Goal: Task Accomplishment & Management: Use online tool/utility

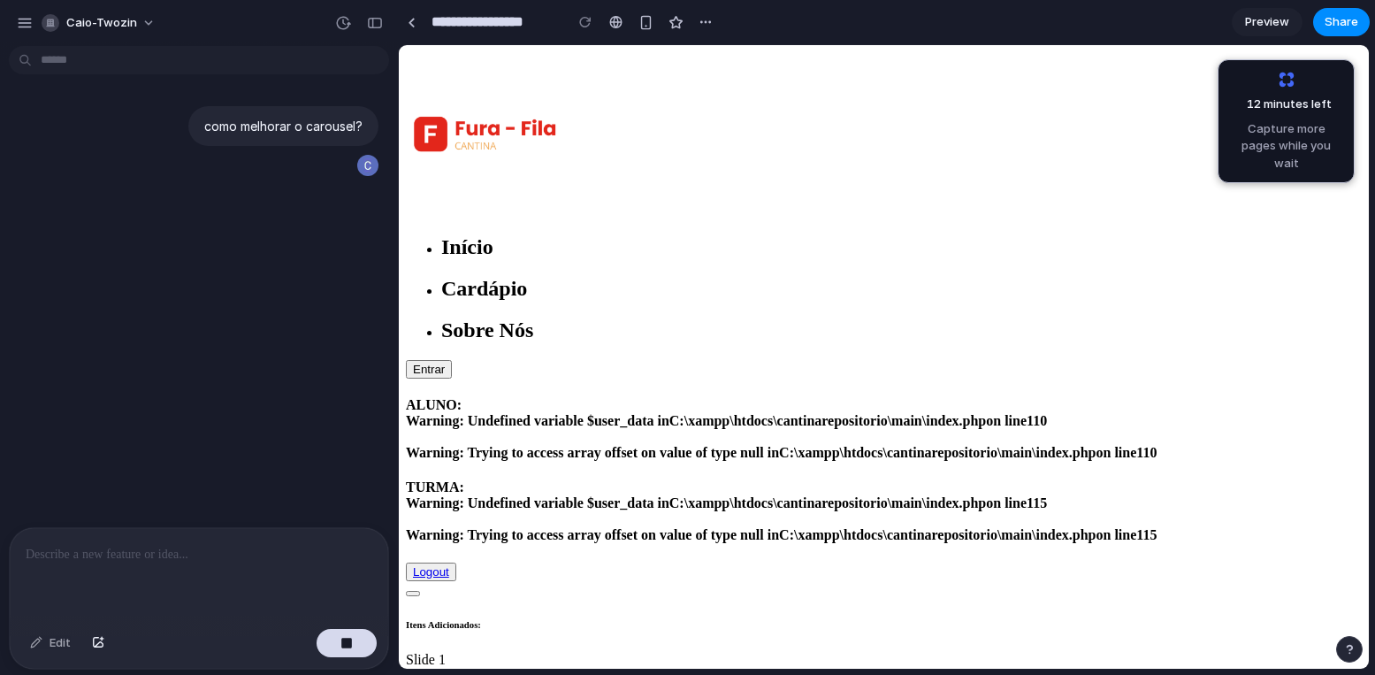
drag, startPoint x: 1084, startPoint y: 229, endPoint x: 684, endPoint y: 243, distance: 399.8
click at [1374, 258] on div "**********" at bounding box center [886, 337] width 977 height 675
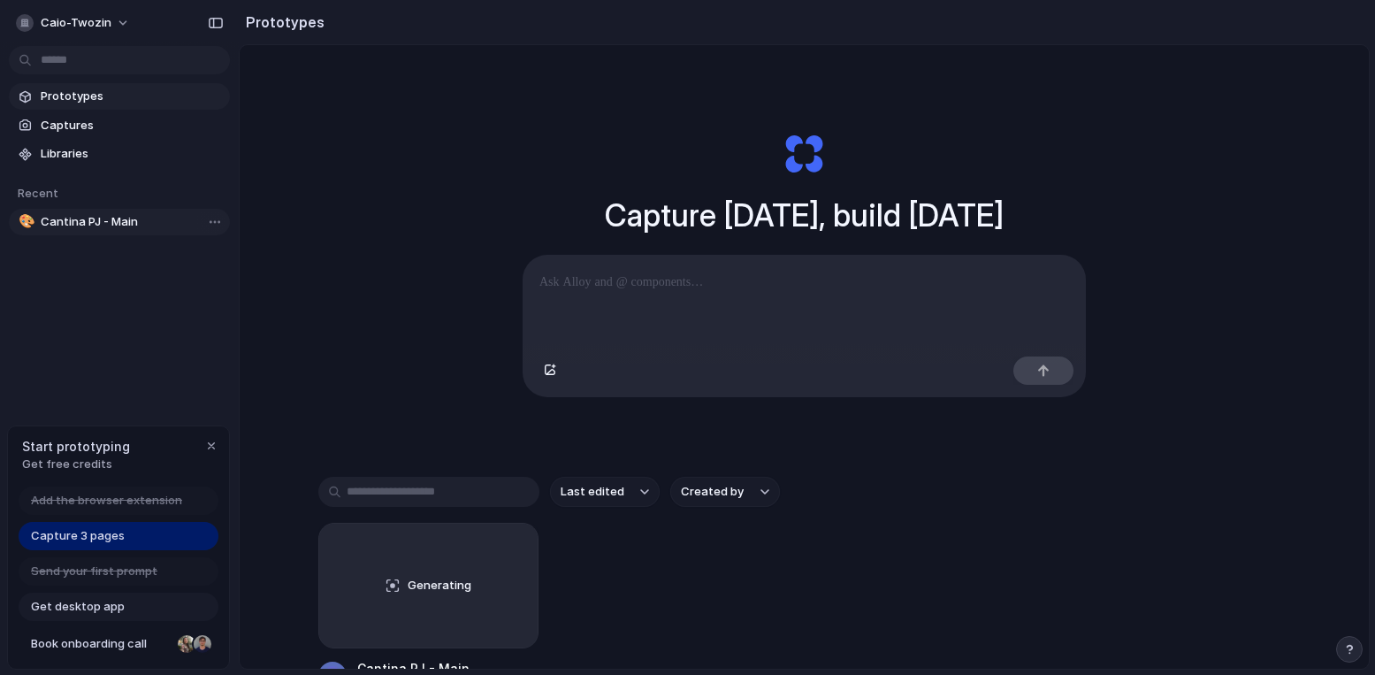
click at [125, 217] on span "Cantina PJ - Main" at bounding box center [132, 222] width 182 height 18
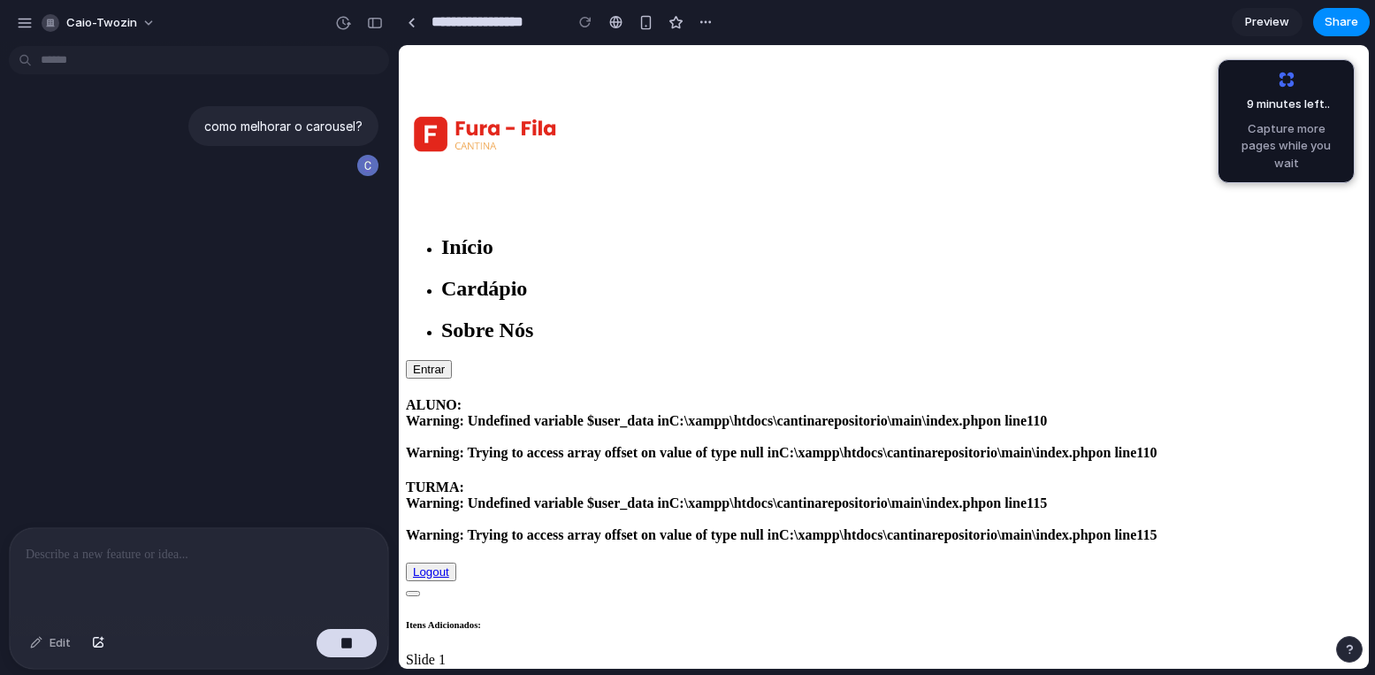
click at [1015, 102] on div "Início Cardápio Sobre Nós Entrar" at bounding box center [884, 215] width 956 height 326
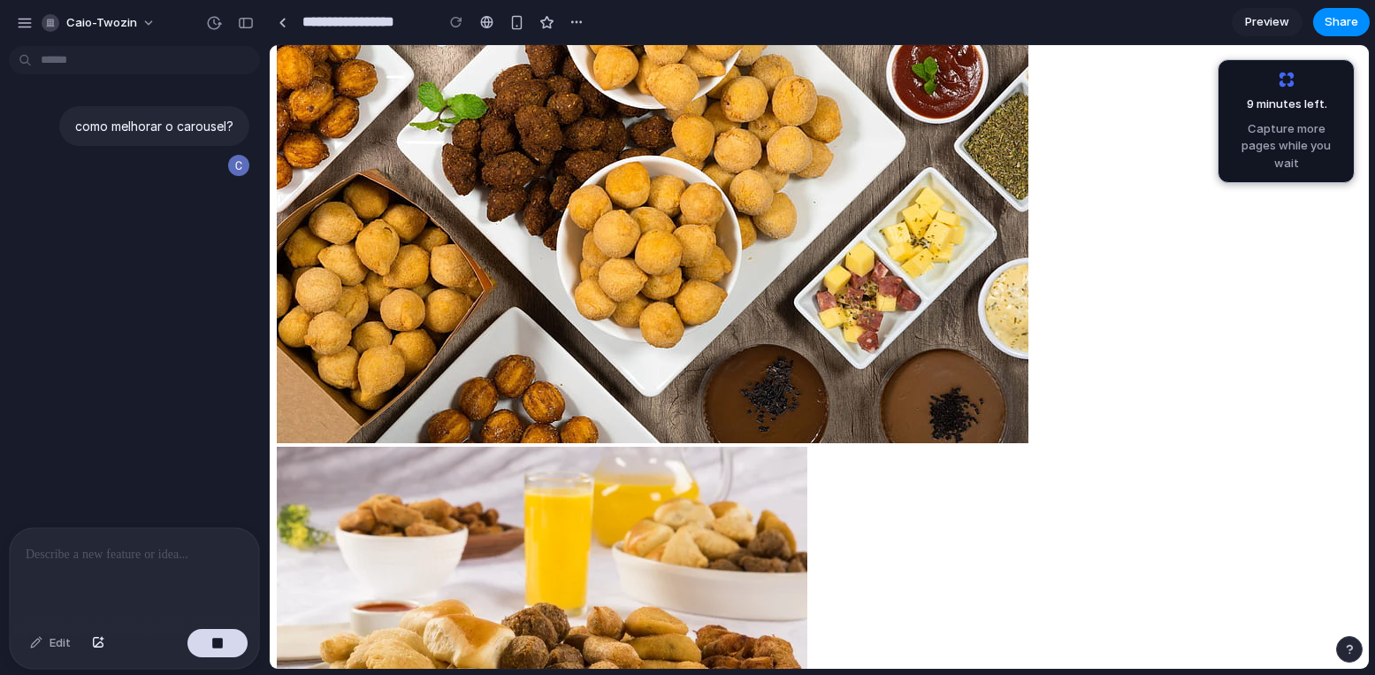
scroll to position [1506, 0]
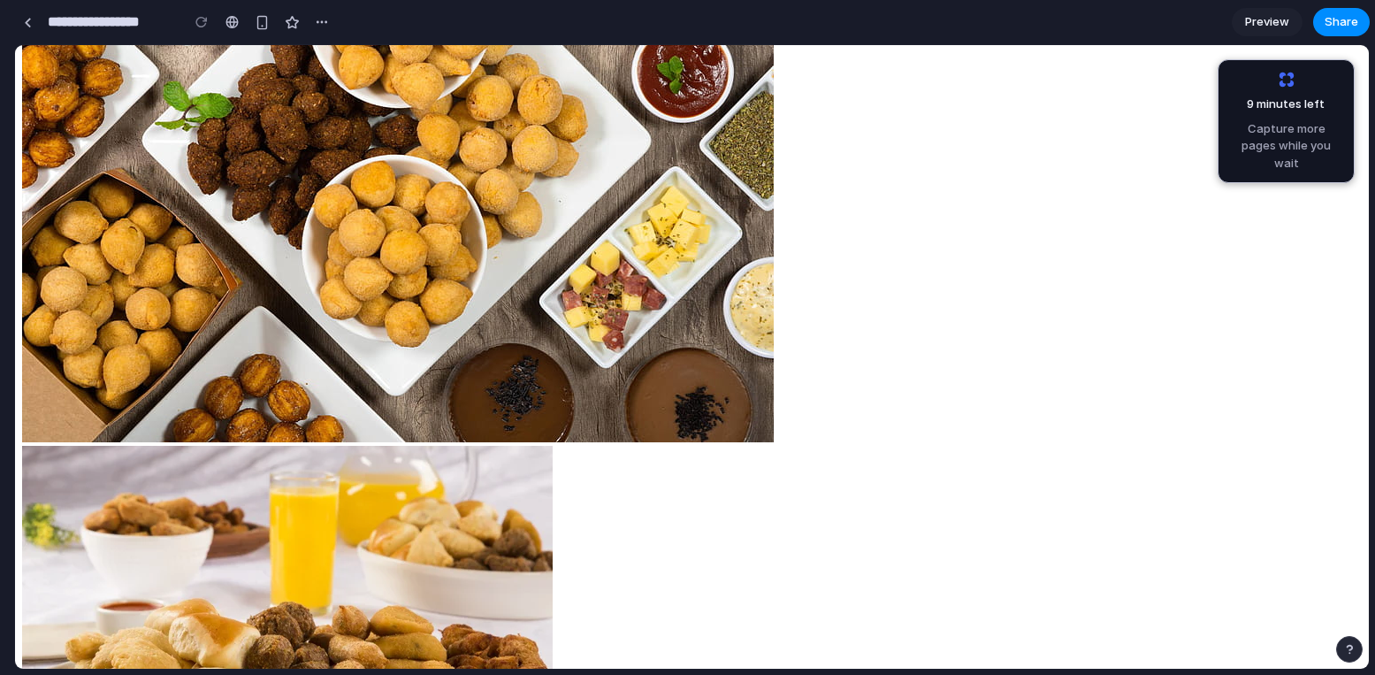
drag, startPoint x: 395, startPoint y: 310, endPoint x: 14, endPoint y: 287, distance: 381.7
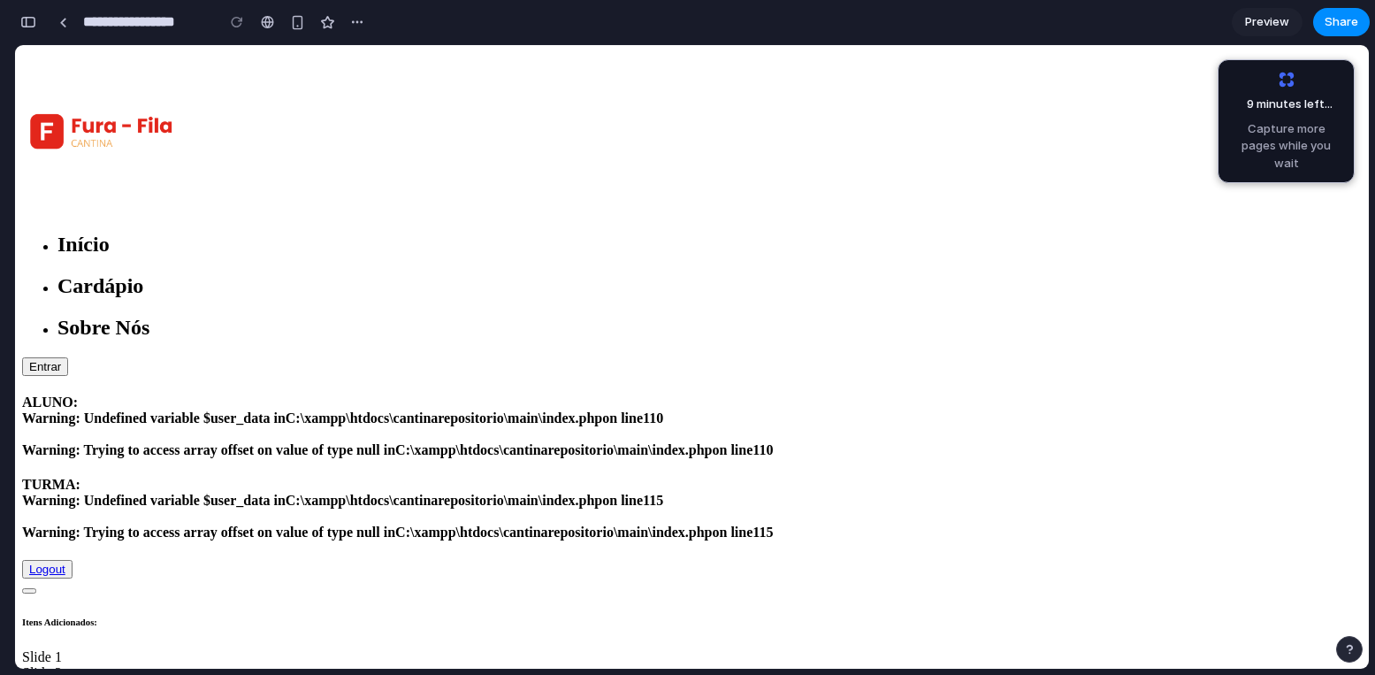
scroll to position [0, 0]
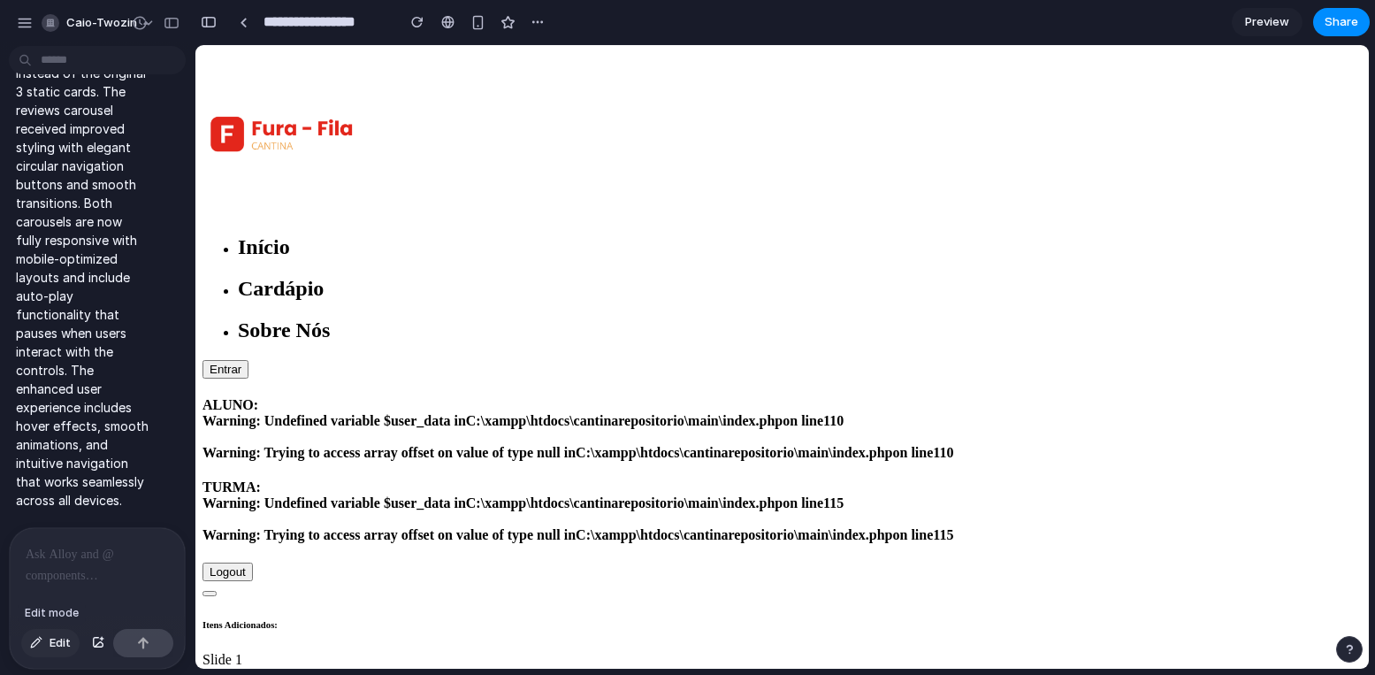
click at [57, 649] on span "Edit" at bounding box center [60, 643] width 21 height 18
click at [96, 579] on div at bounding box center [97, 575] width 175 height 94
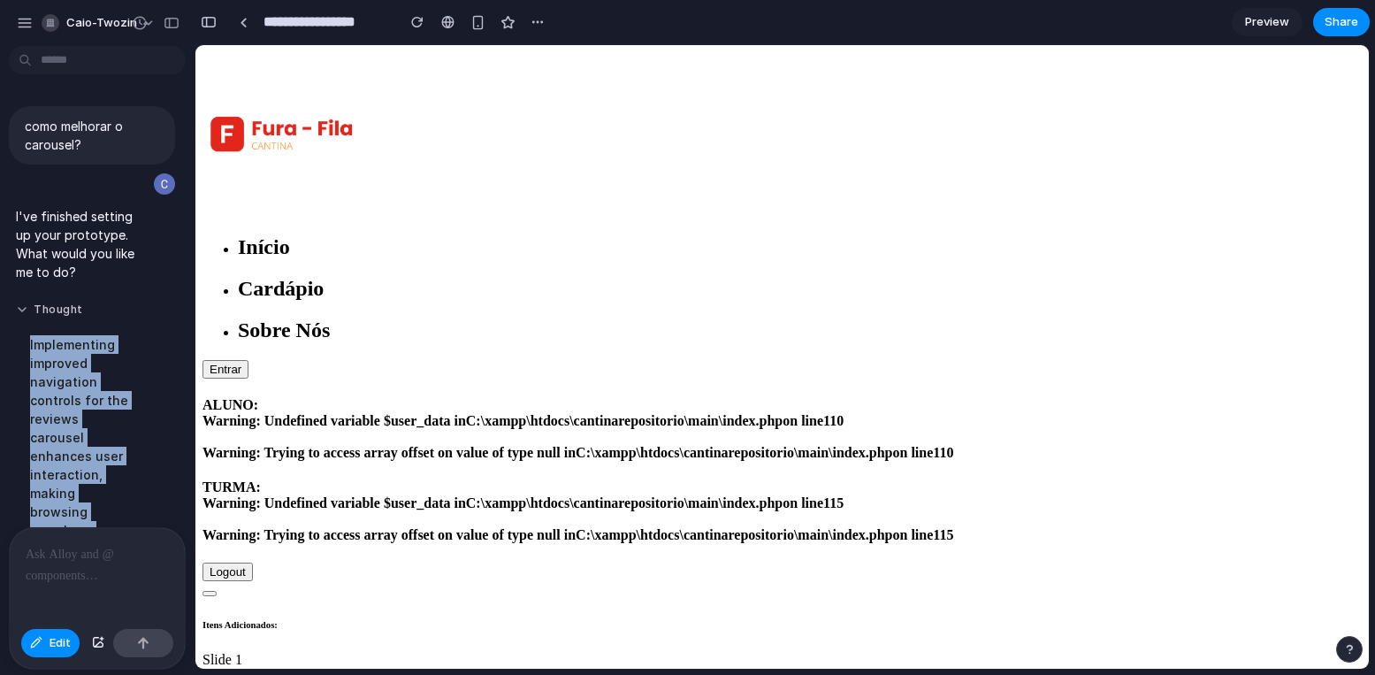
drag, startPoint x: 79, startPoint y: 494, endPoint x: 32, endPoint y: 316, distance: 184.6
copy div "Implementing improved navigation controls for the reviews carousel enhances use…"
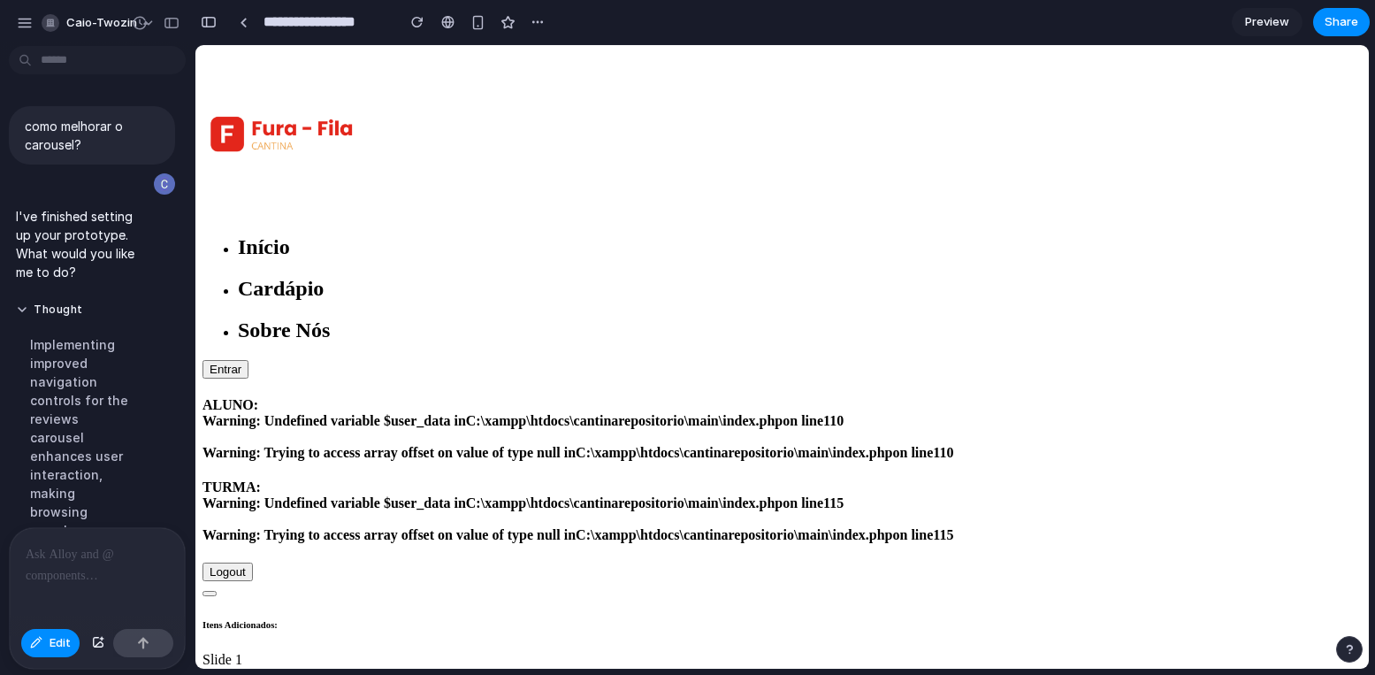
click at [70, 568] on div at bounding box center [97, 575] width 175 height 94
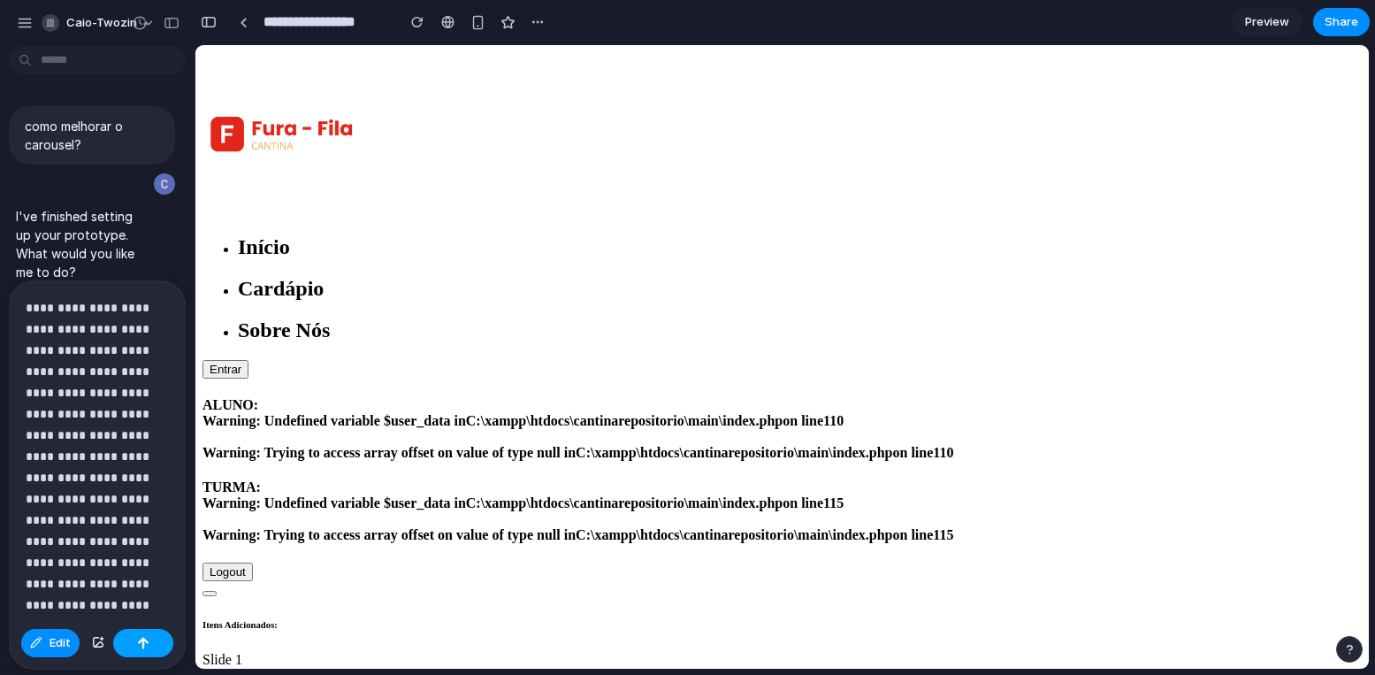
click at [139, 639] on div "button" at bounding box center [143, 643] width 12 height 12
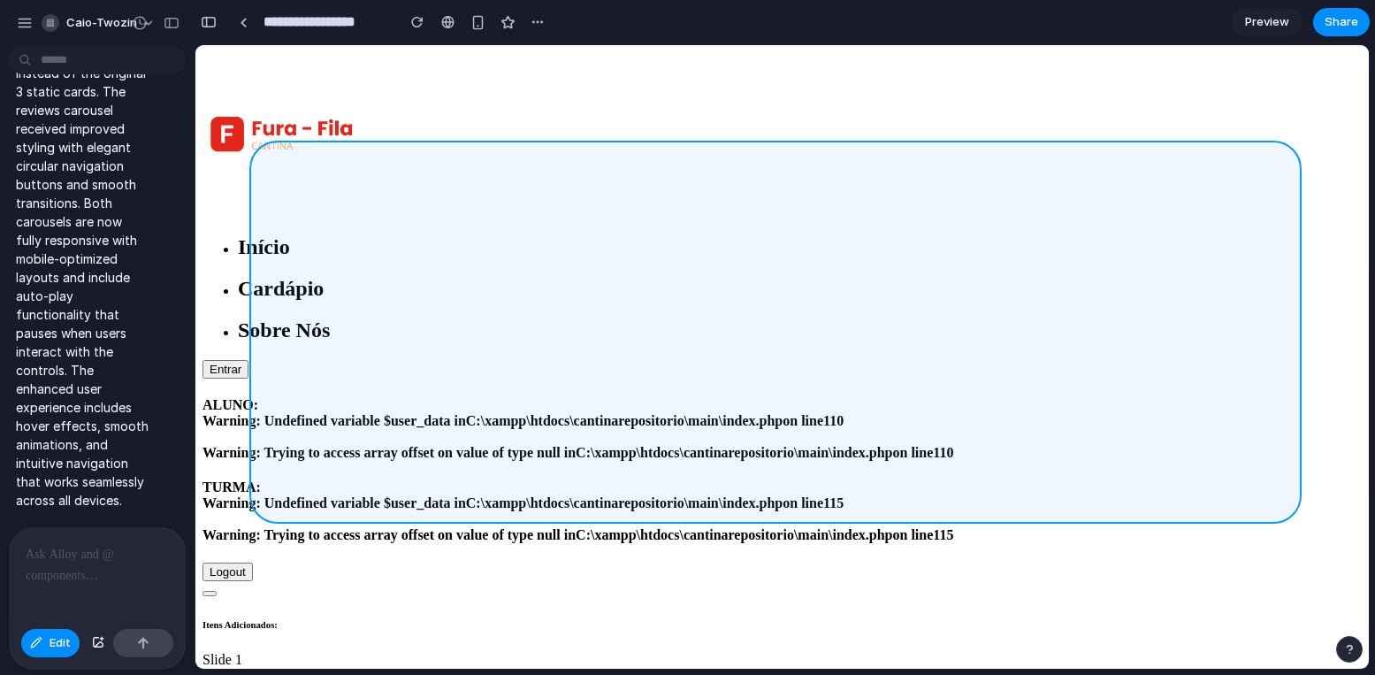
click at [529, 303] on div at bounding box center [691, 356] width 1353 height 623
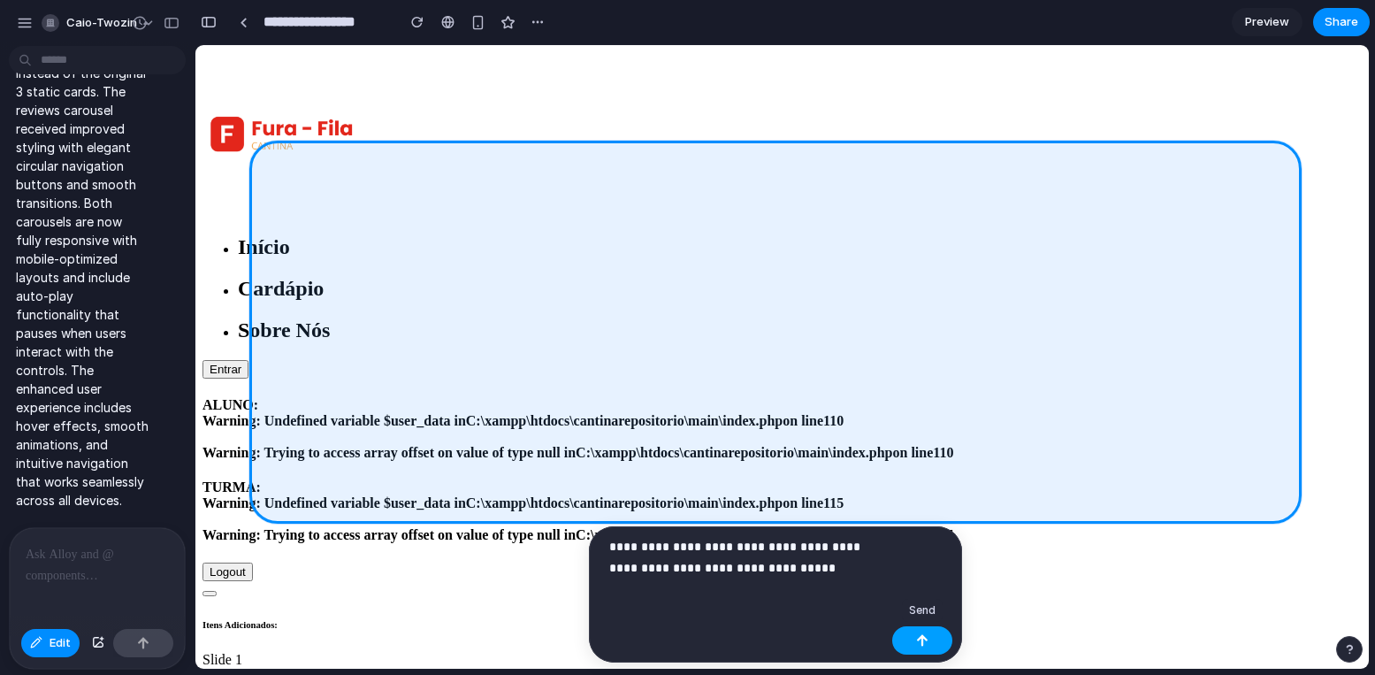
click at [932, 640] on button "button" at bounding box center [922, 640] width 60 height 28
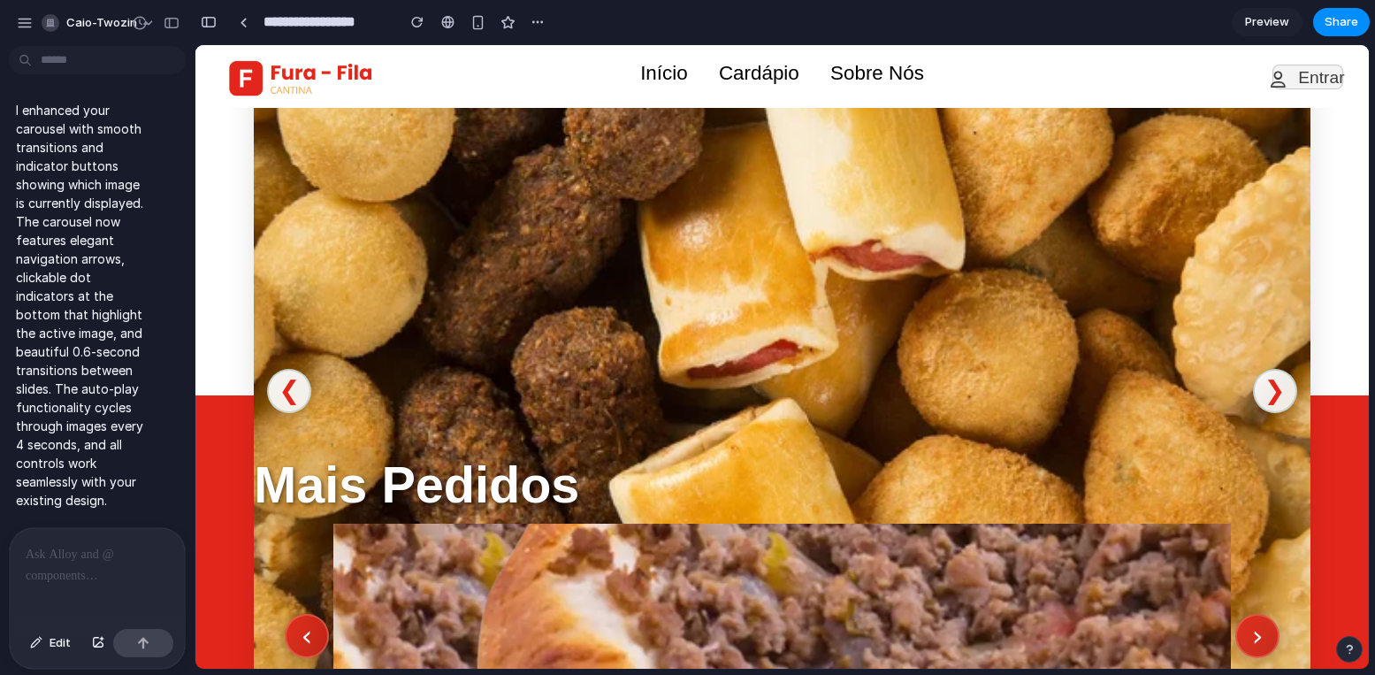
scroll to position [2741, 0]
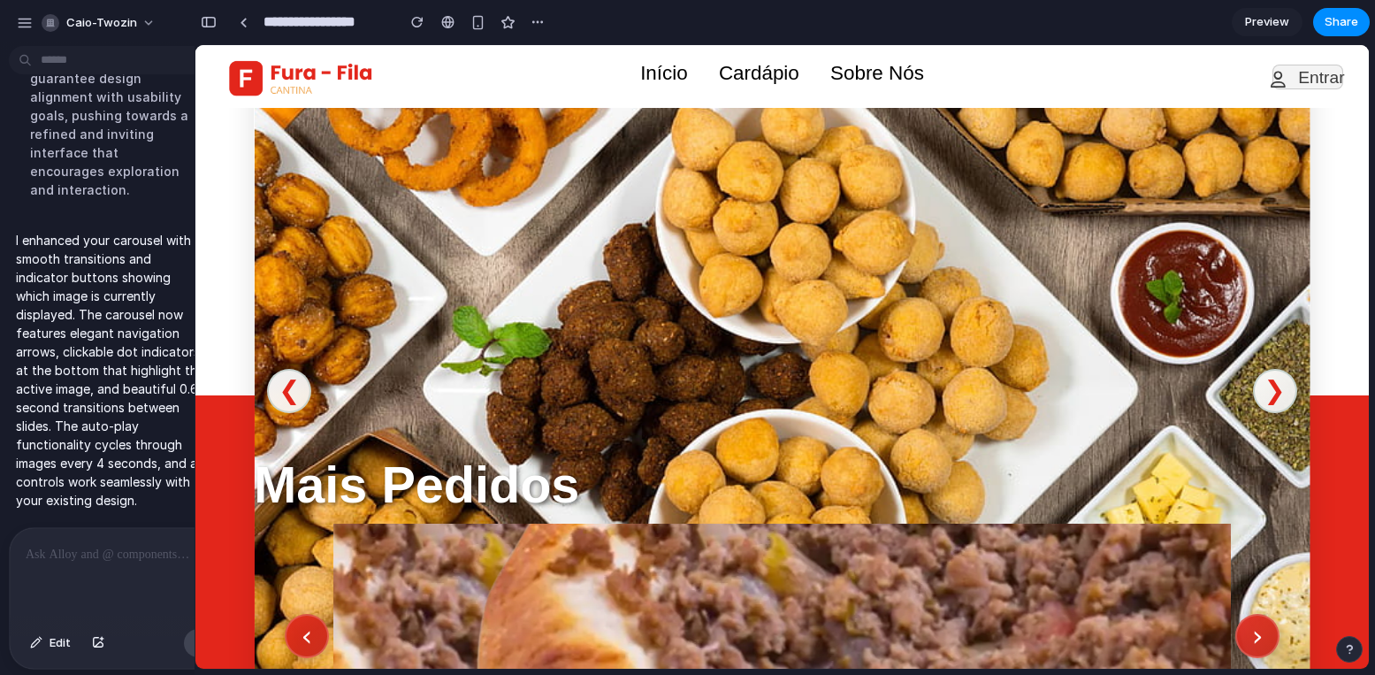
drag, startPoint x: 194, startPoint y: 239, endPoint x: 137, endPoint y: 206, distance: 65.4
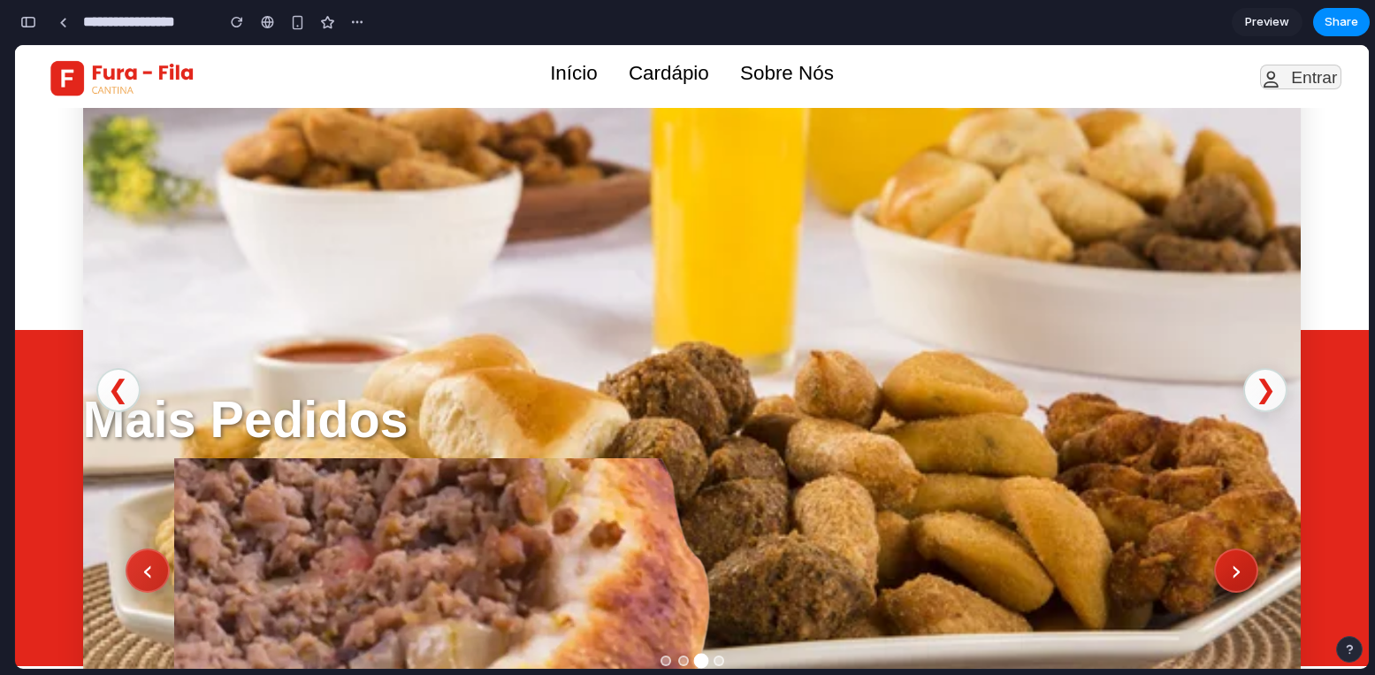
scroll to position [65, 0]
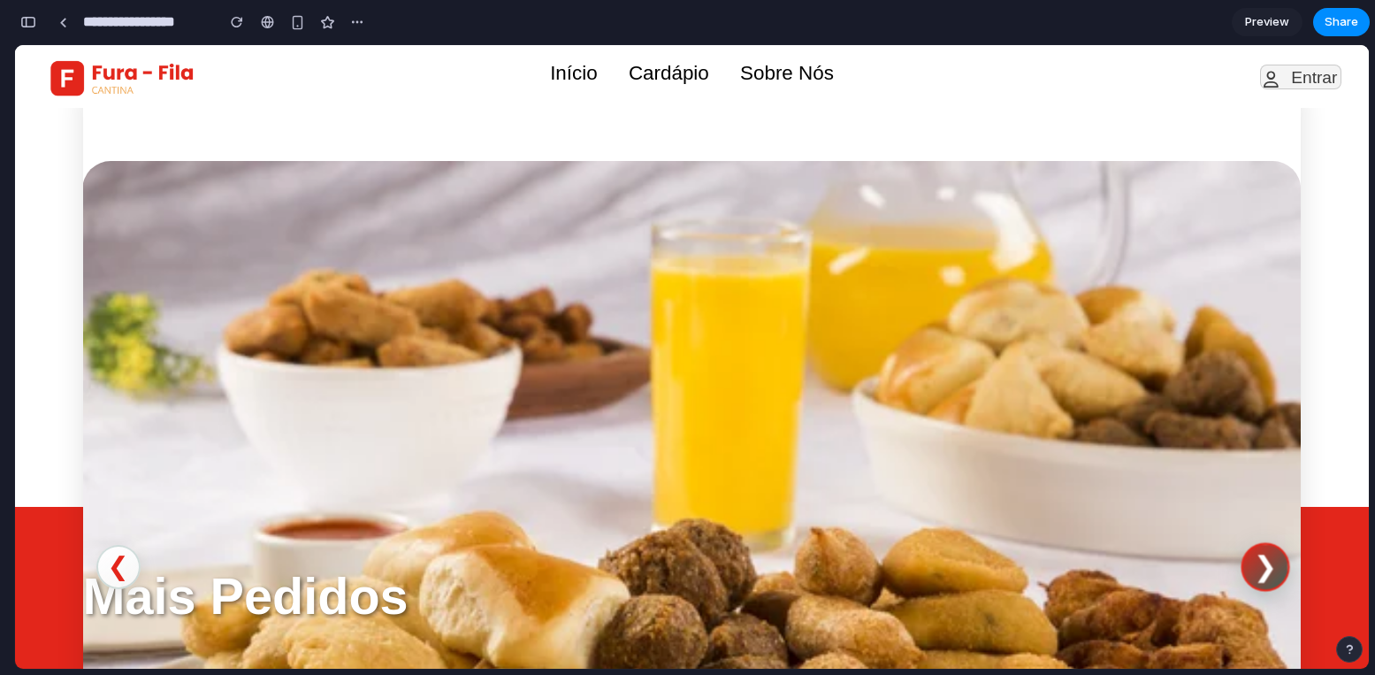
click at [1252, 561] on button "❯" at bounding box center [1265, 566] width 49 height 49
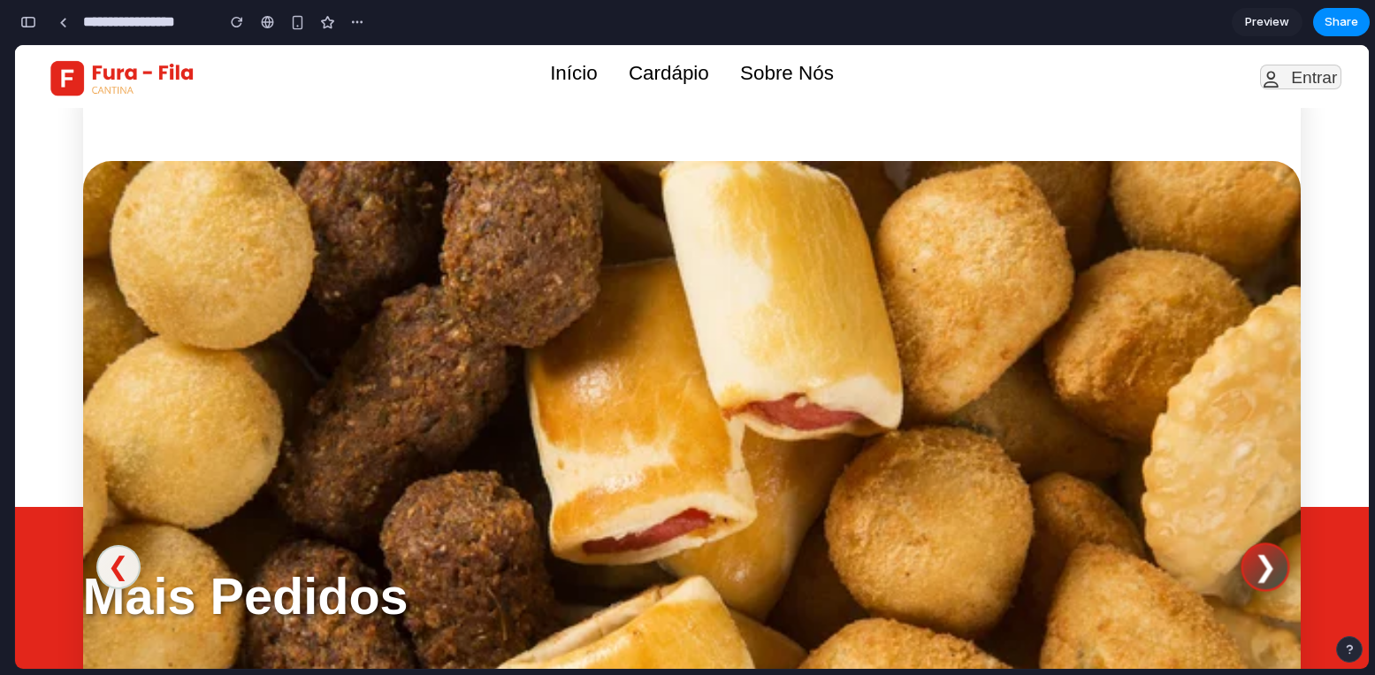
click at [1252, 561] on button "❯" at bounding box center [1265, 566] width 49 height 49
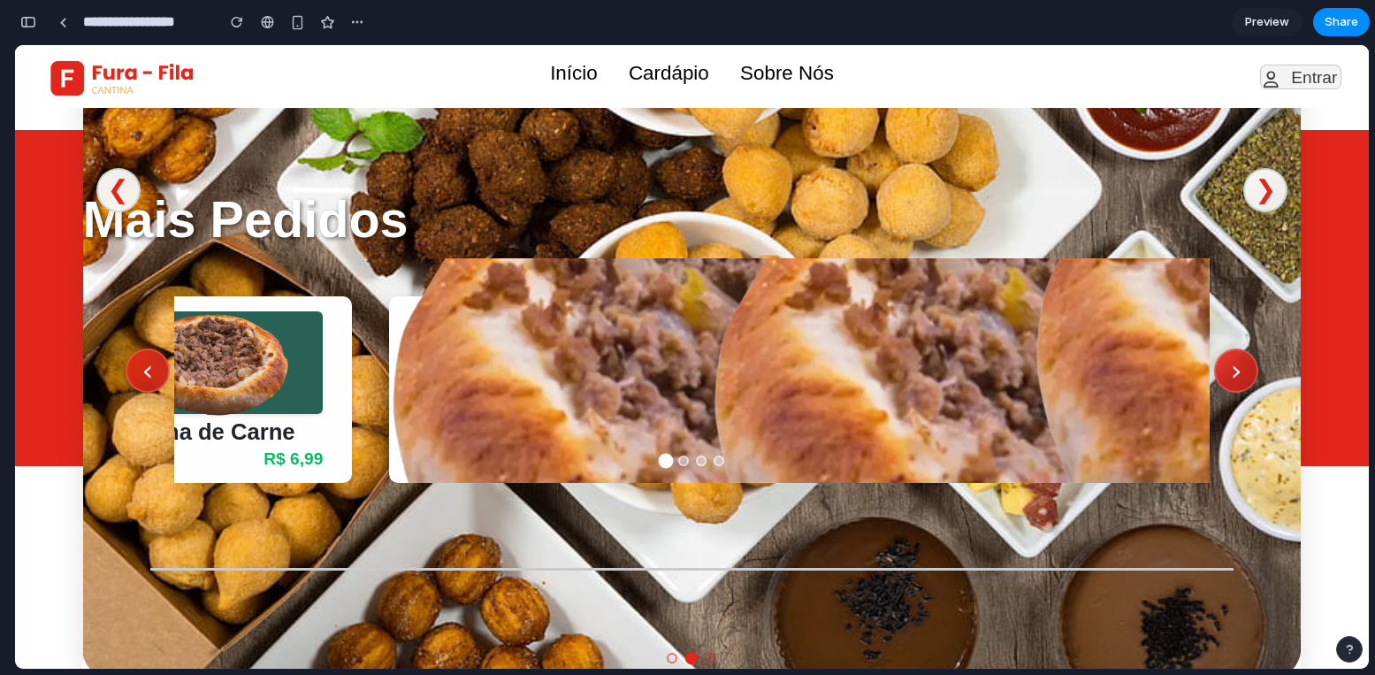
scroll to position [619, 0]
